Goal: Information Seeking & Learning: Check status

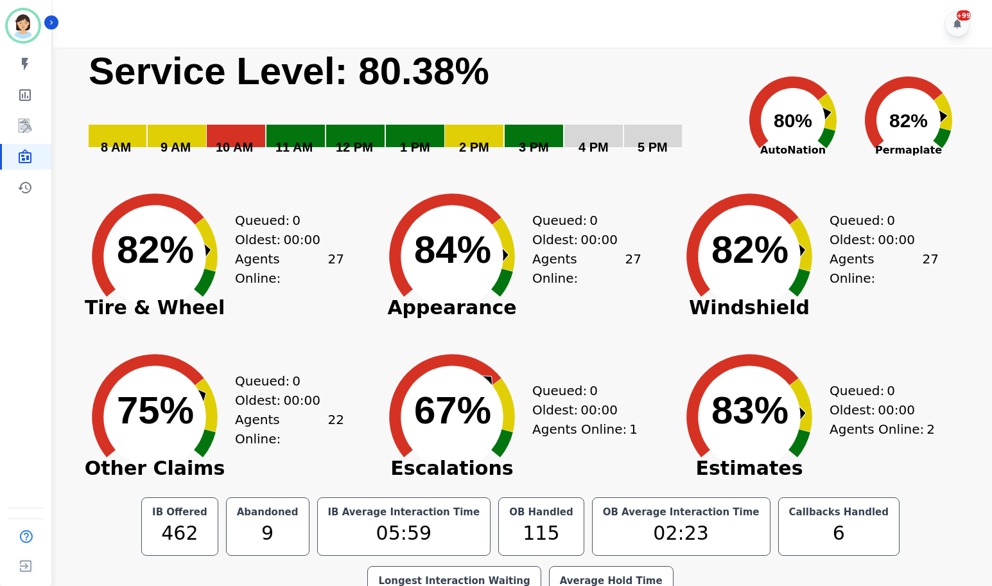
scroll to position [44, 0]
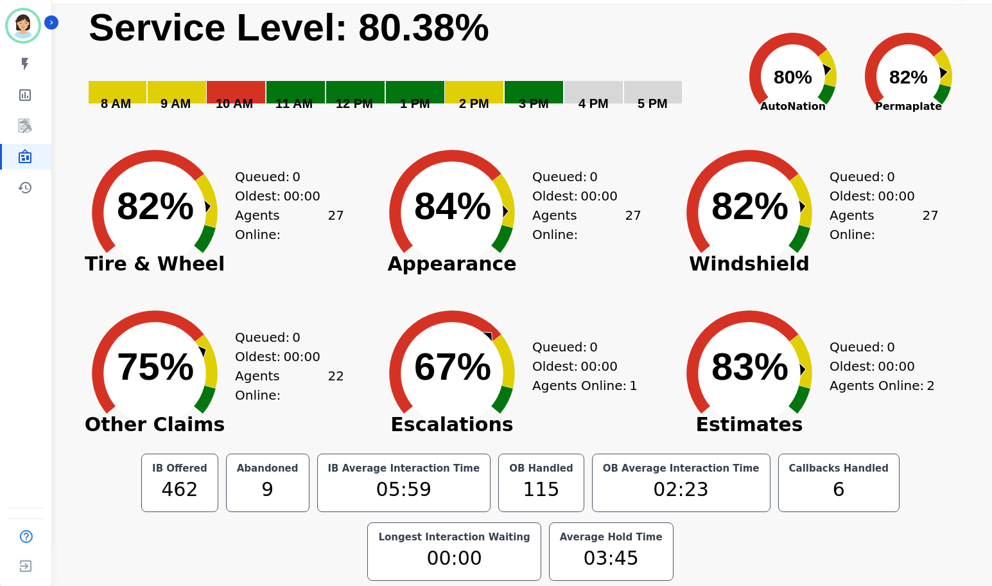
click at [829, 87] on icon at bounding box center [826, 93] width 19 height 21
click at [853, 128] on div "Queued: 0 Oldest: 00:00 Agents Online: 27" at bounding box center [884, 203] width 109 height 161
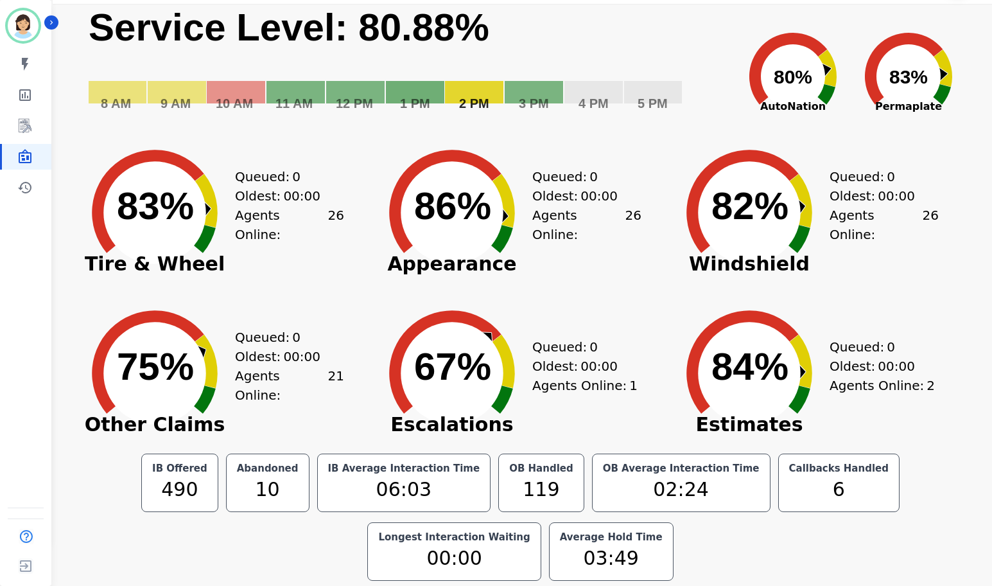
click at [496, 66] on rect "Service Level: 0%" at bounding box center [409, 66] width 645 height 125
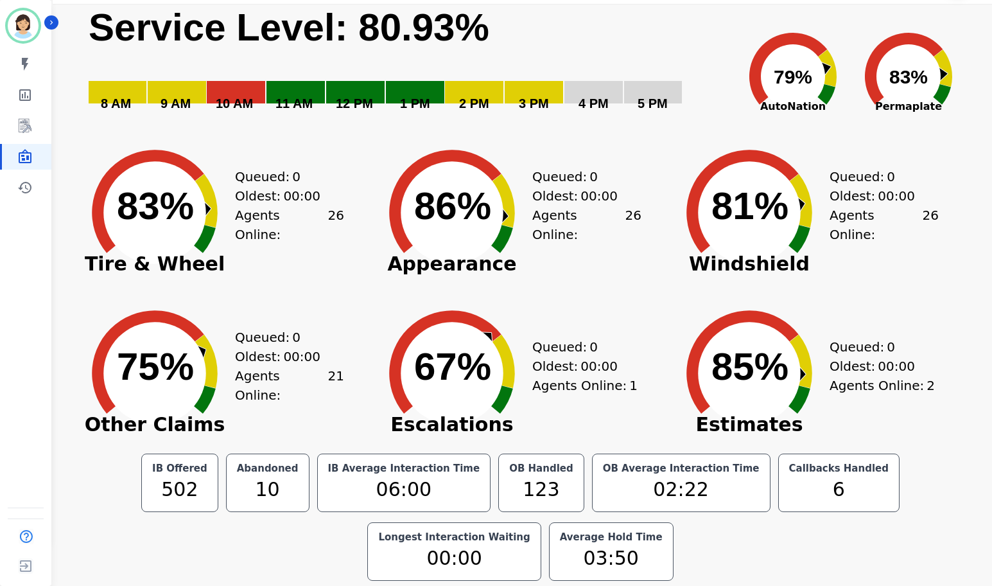
click at [697, 33] on rect "Service Level: 0%" at bounding box center [409, 66] width 645 height 125
click at [675, 125] on icon "Created with Highcharts 10.3.3 81% ​ 81%" at bounding box center [749, 203] width 161 height 161
click at [702, 106] on rect "Service Level: 0%" at bounding box center [409, 66] width 645 height 125
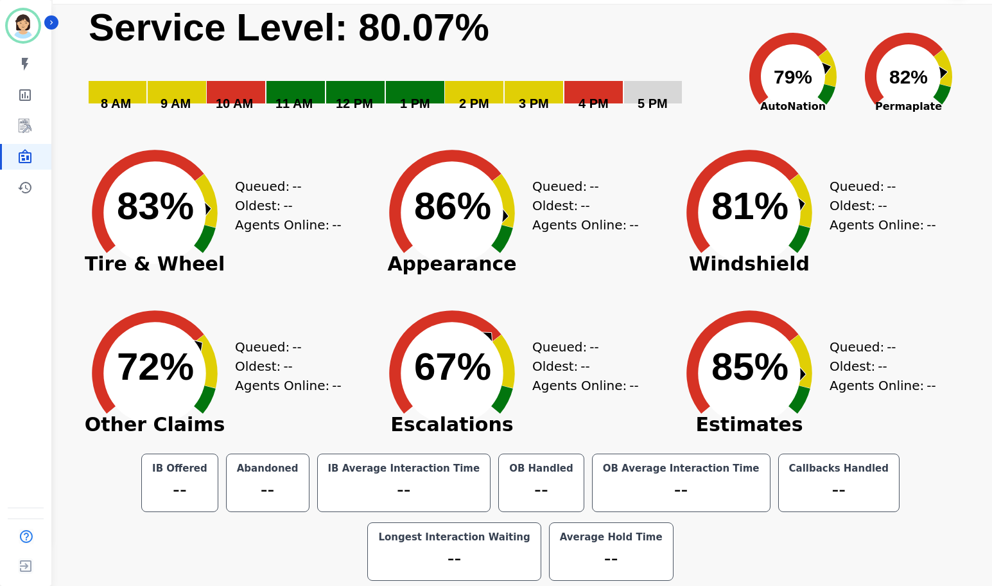
drag, startPoint x: 724, startPoint y: 78, endPoint x: 750, endPoint y: 110, distance: 41.0
click at [734, 84] on div "Created with Highcharts 10.3.3 Service Level: 80.07% 5 PM 4 PM 3 PM 2 PM 1 PM 1…" at bounding box center [526, 66] width 879 height 125
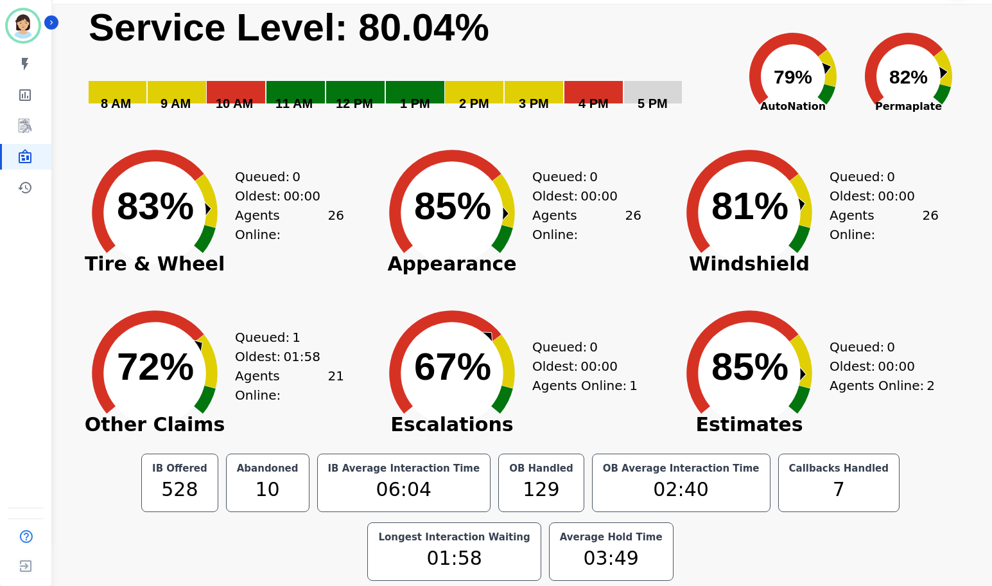
drag, startPoint x: 598, startPoint y: 60, endPoint x: 633, endPoint y: 96, distance: 50.4
click at [599, 60] on rect "Service Level: 0%" at bounding box center [409, 66] width 645 height 125
drag, startPoint x: 708, startPoint y: 120, endPoint x: 701, endPoint y: 117, distance: 7.2
click at [708, 120] on rect "Service Level: 0%" at bounding box center [409, 66] width 645 height 125
click at [759, 77] on icon at bounding box center [788, 69] width 78 height 72
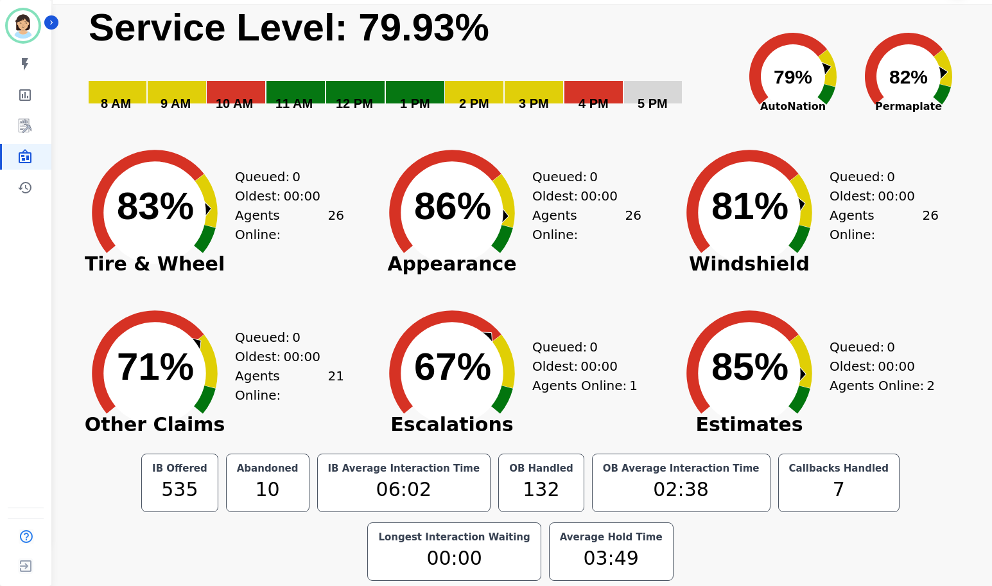
click at [678, 51] on rect "Service Level: 0%" at bounding box center [409, 66] width 645 height 125
click at [896, 135] on div "Queued: 0 Oldest: 00:00 Agents Online: 25" at bounding box center [884, 203] width 109 height 161
